Goal: Navigation & Orientation: Find specific page/section

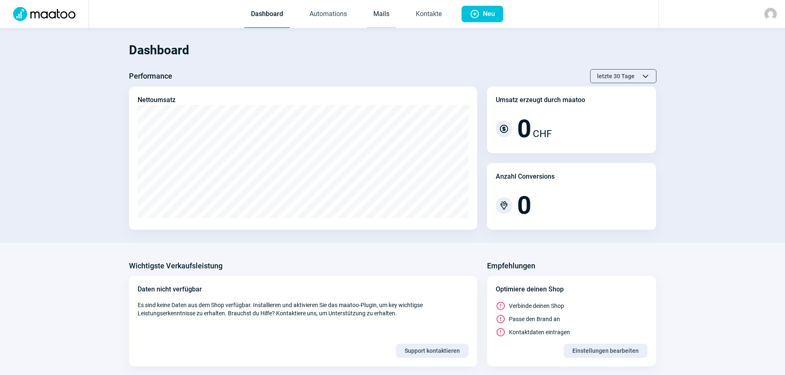
click at [384, 16] on link "Mails" at bounding box center [381, 14] width 29 height 27
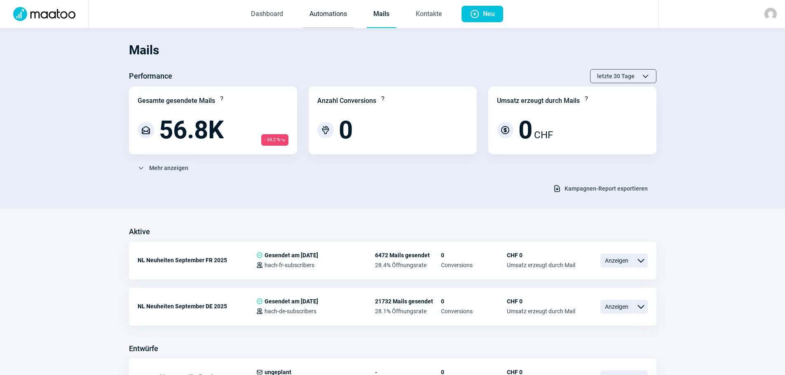
click at [331, 16] on link "Automations" at bounding box center [328, 14] width 51 height 27
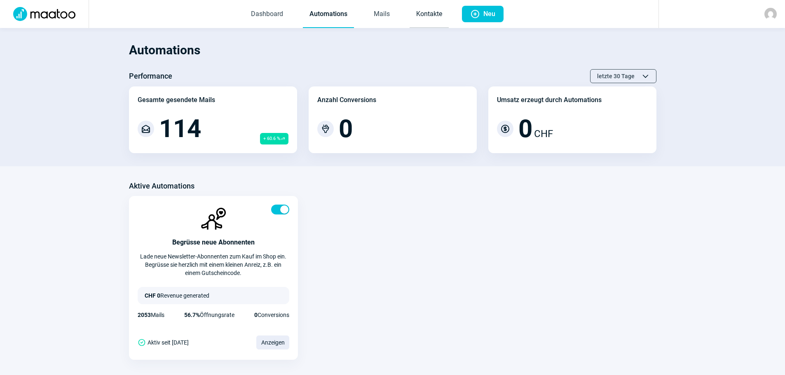
click at [425, 14] on link "Kontakte" at bounding box center [428, 14] width 39 height 27
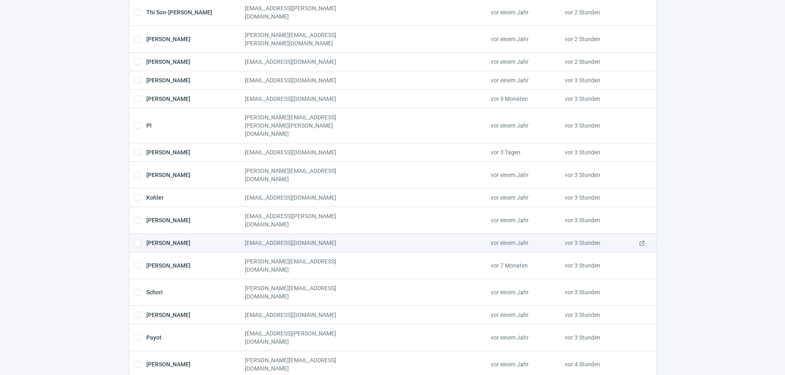
scroll to position [618, 0]
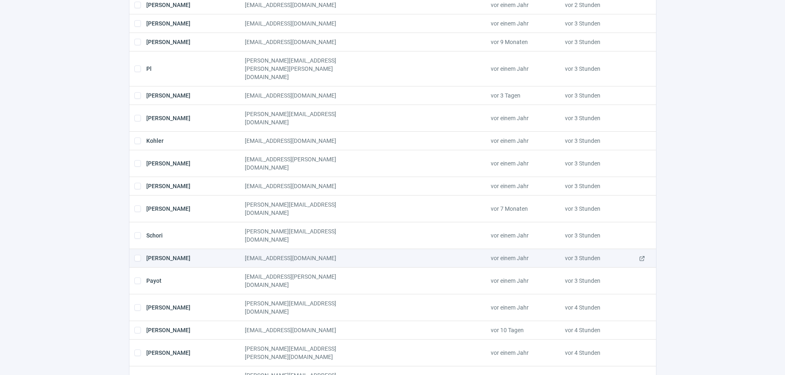
click at [642, 254] on span "ExternalLink icon" at bounding box center [641, 258] width 7 height 8
